Goal: Task Accomplishment & Management: Manage account settings

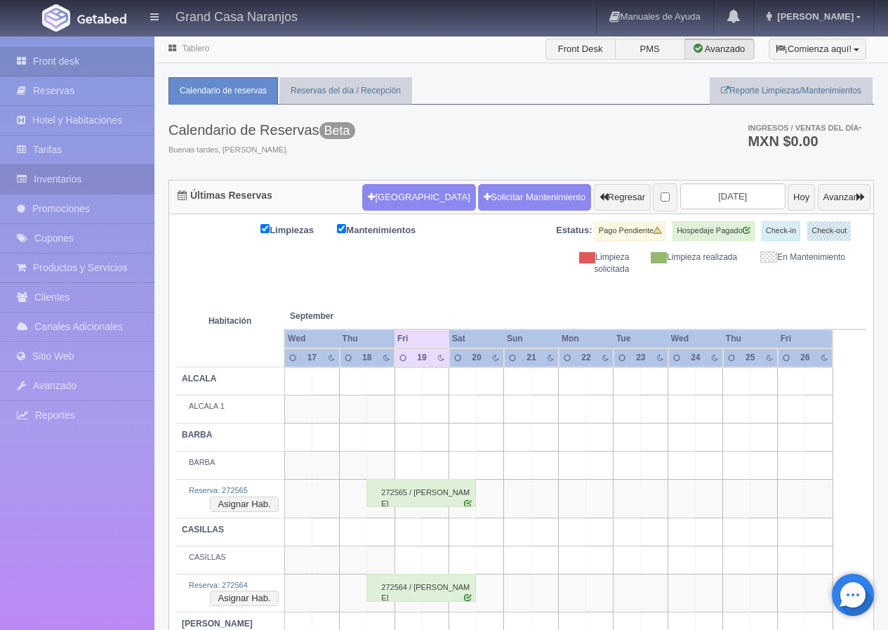
click at [77, 178] on link "Inventarios" at bounding box center [77, 179] width 154 height 29
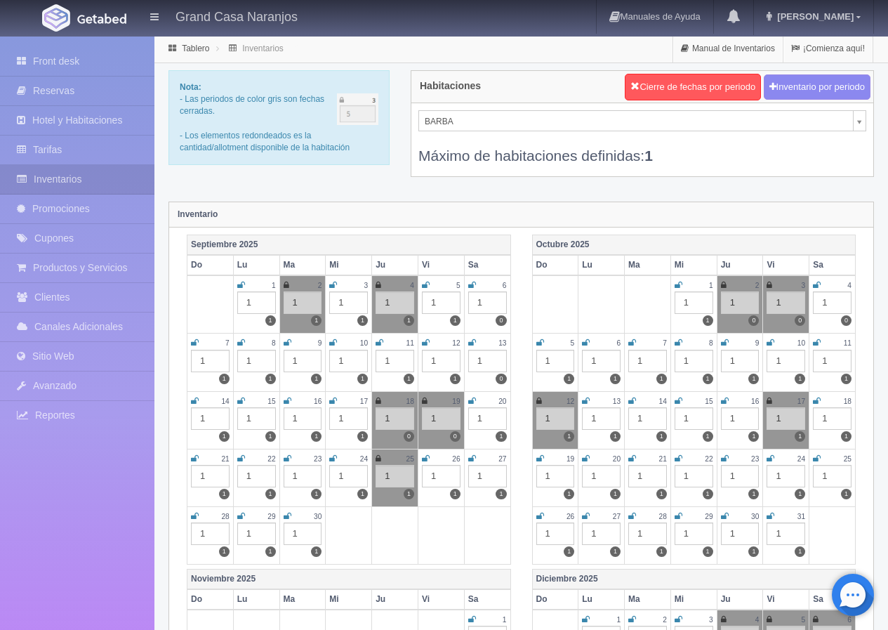
click at [472, 399] on icon at bounding box center [472, 401] width 8 height 8
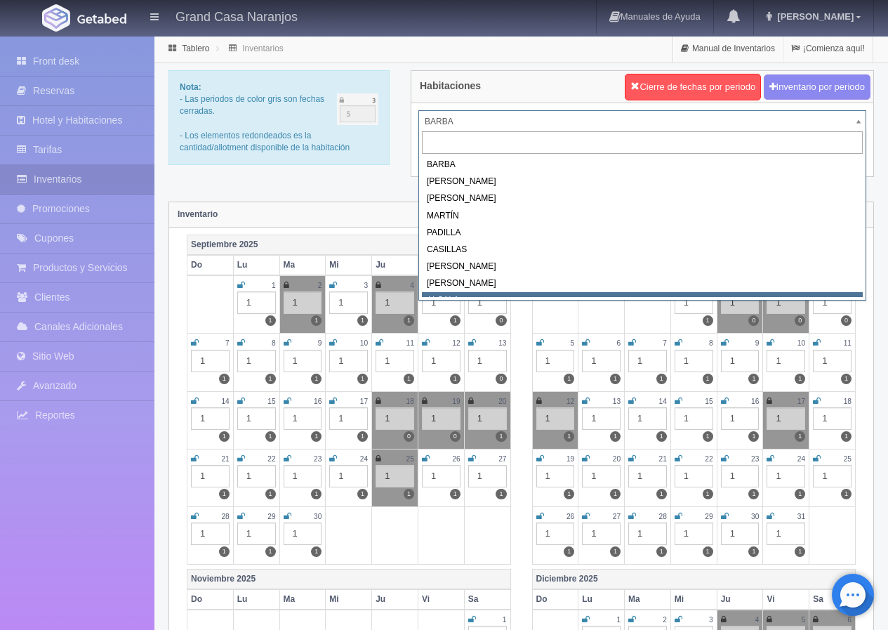
scroll to position [12, 0]
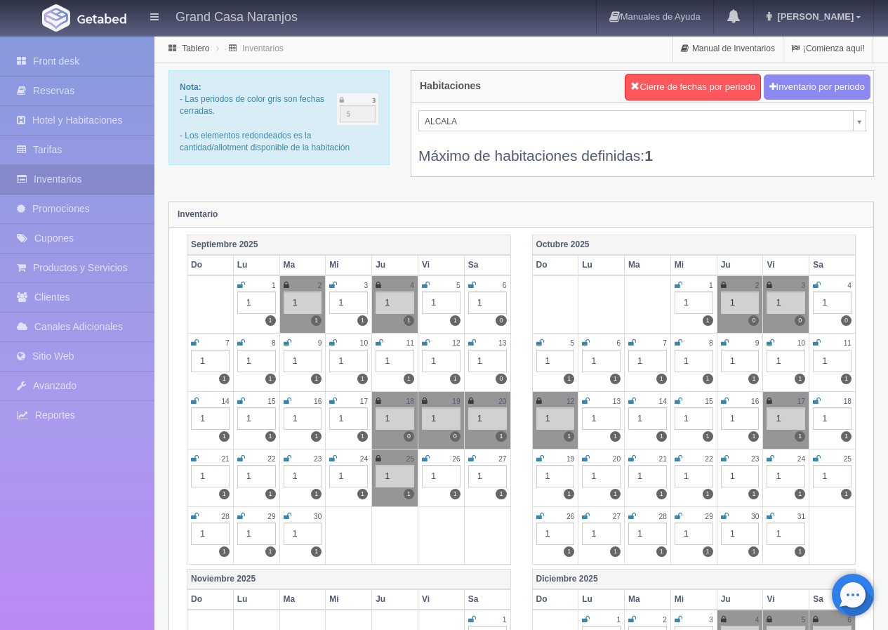
select select "2222"
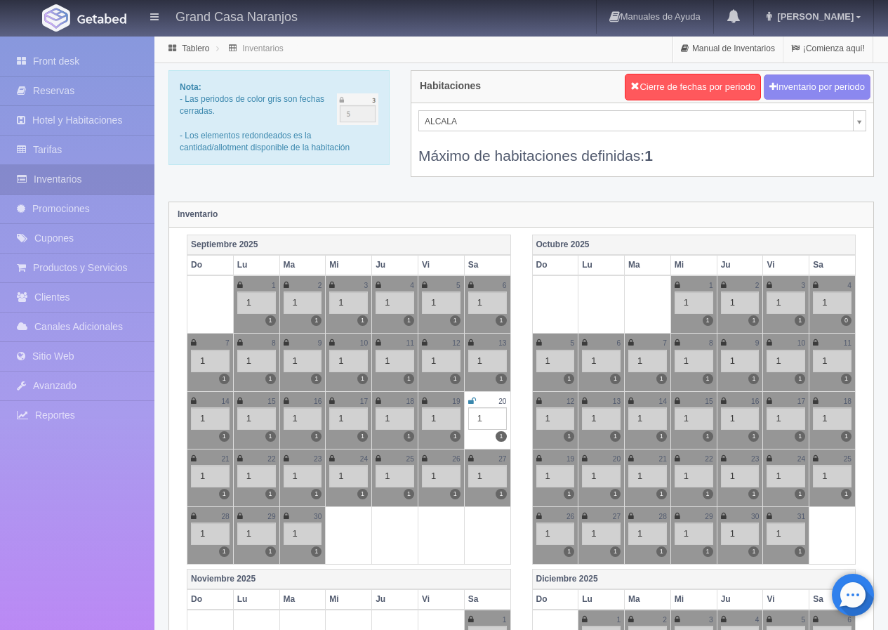
click at [473, 401] on icon at bounding box center [472, 401] width 8 height 8
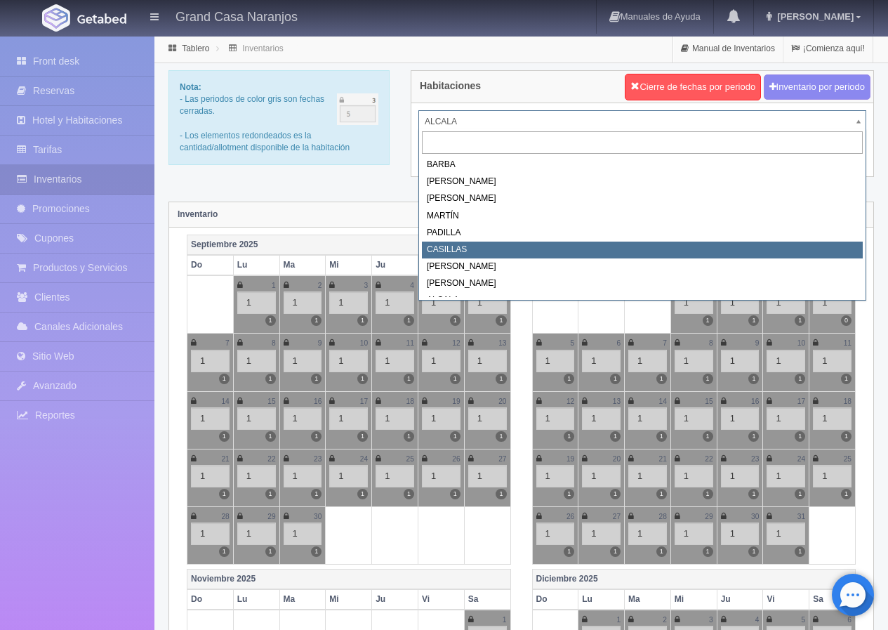
select select "2065"
